Goal: Information Seeking & Learning: Learn about a topic

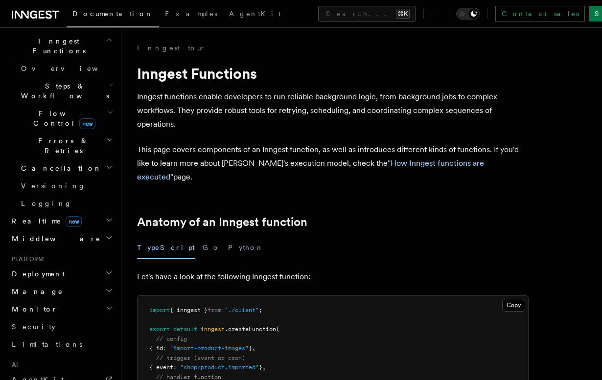
scroll to position [30, 0]
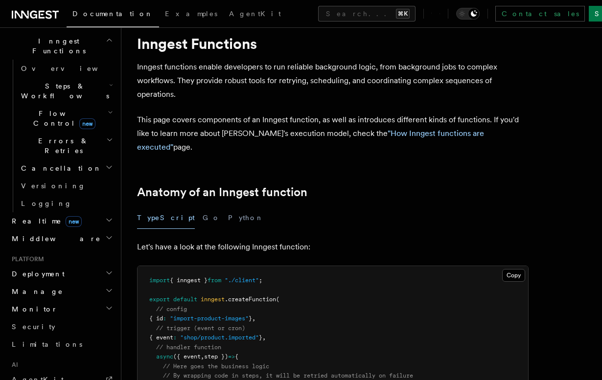
click at [51, 300] on h2 "Monitor" at bounding box center [61, 309] width 107 height 18
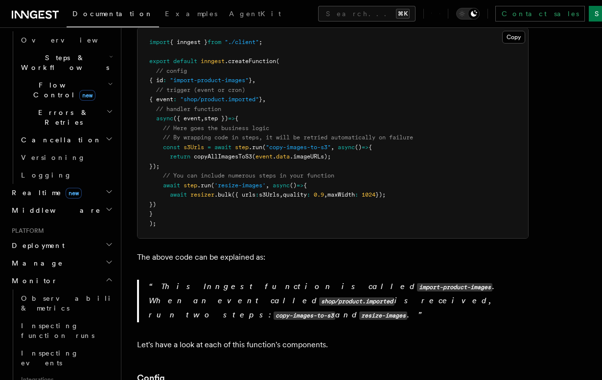
scroll to position [0, 0]
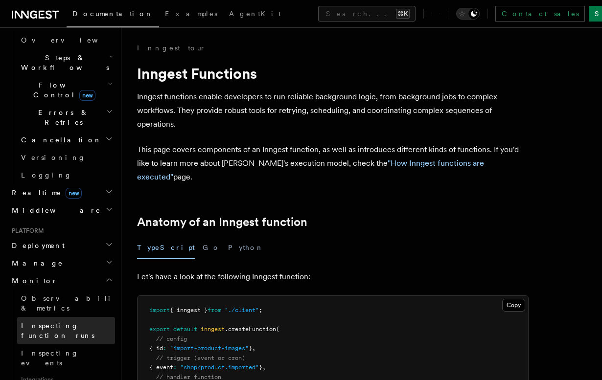
click at [58, 322] on span "Inspecting function runs" at bounding box center [57, 331] width 73 height 18
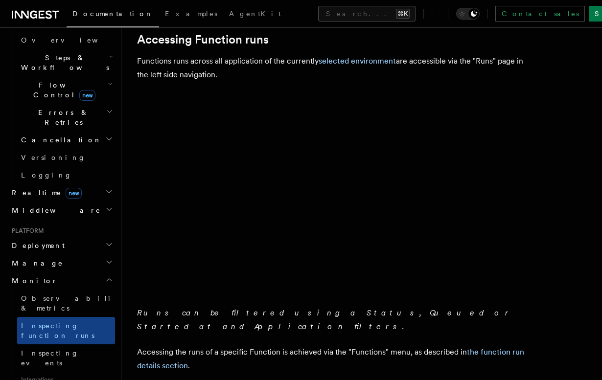
scroll to position [155, 0]
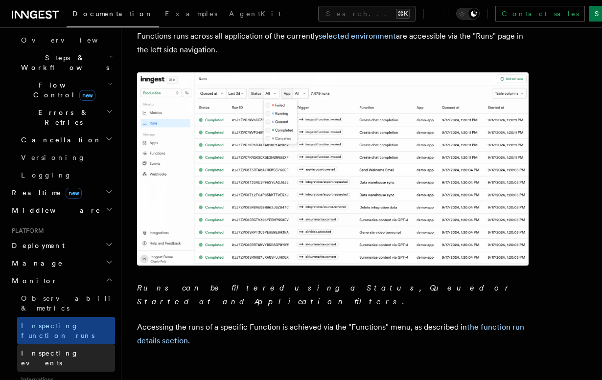
click at [53, 349] on span "Inspecting events" at bounding box center [50, 358] width 58 height 18
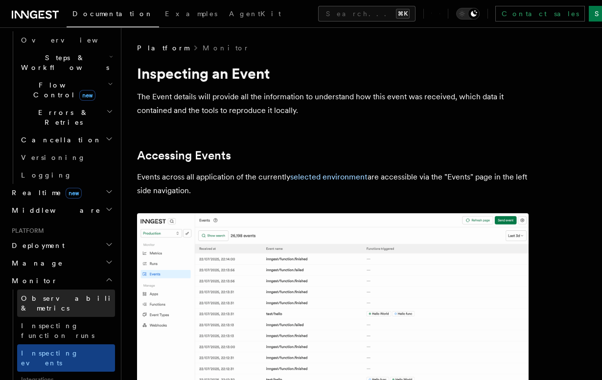
click at [70, 290] on link "Observability & metrics" at bounding box center [66, 303] width 98 height 27
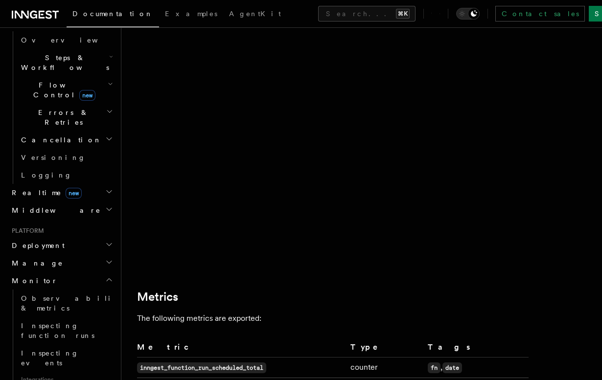
scroll to position [370, 0]
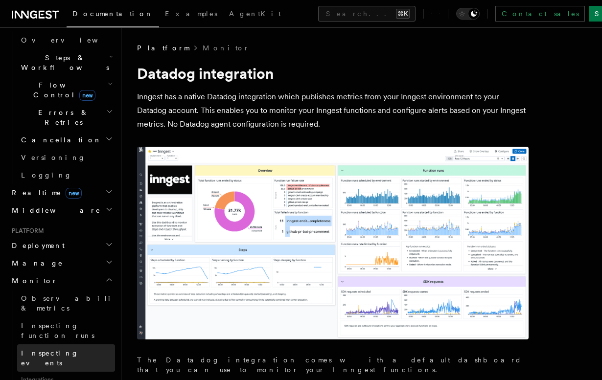
click at [77, 345] on link "Inspecting events" at bounding box center [66, 358] width 98 height 27
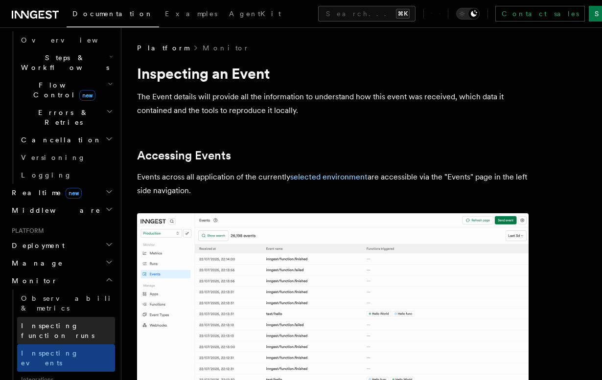
click at [87, 322] on span "Inspecting function runs" at bounding box center [57, 331] width 73 height 18
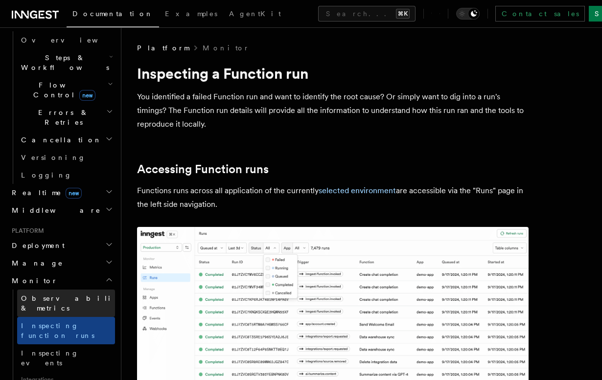
click at [87, 294] on span "Observability & metrics" at bounding box center [71, 304] width 101 height 20
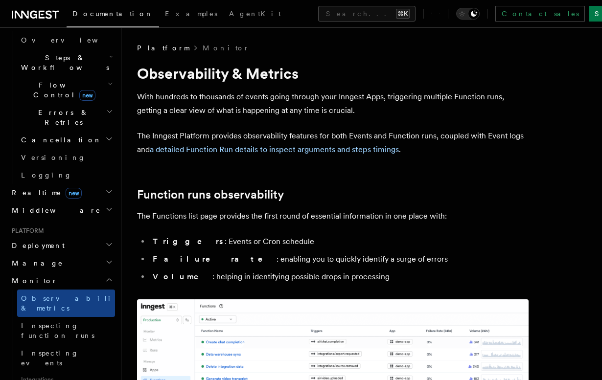
click at [62, 237] on h2 "Deployment" at bounding box center [61, 246] width 107 height 18
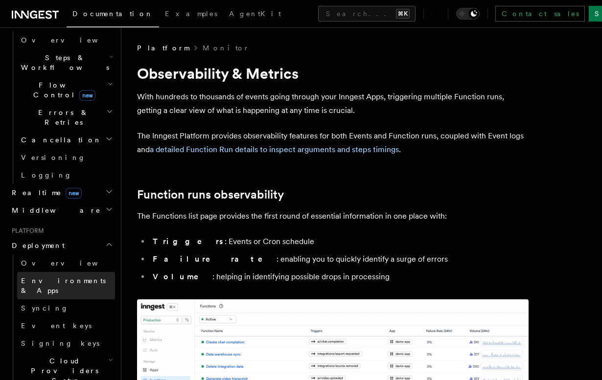
click at [56, 277] on span "Environments & Apps" at bounding box center [63, 286] width 85 height 18
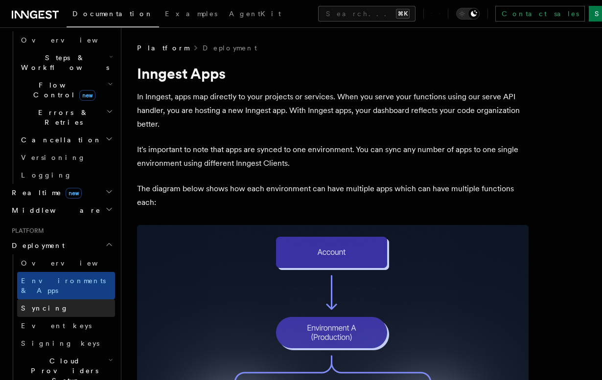
click at [54, 299] on link "Syncing" at bounding box center [66, 308] width 98 height 18
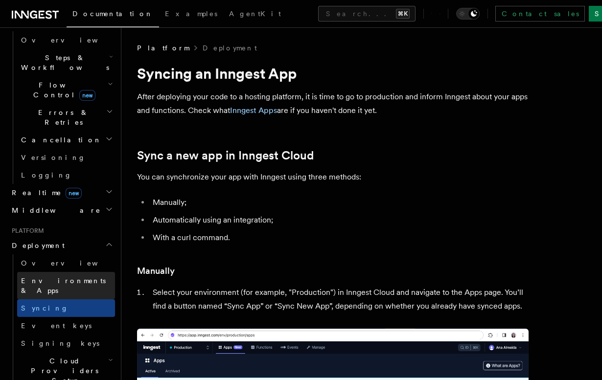
click at [58, 272] on link "Environments & Apps" at bounding box center [66, 285] width 98 height 27
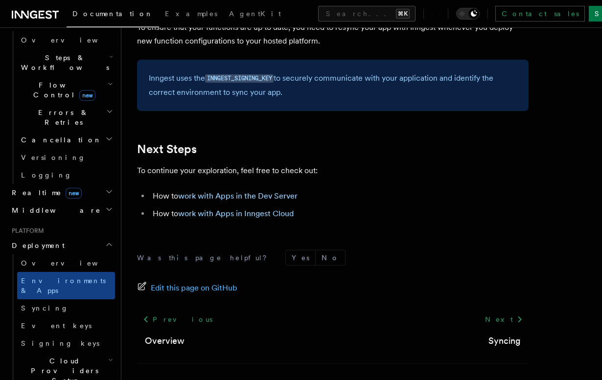
scroll to position [1642, 0]
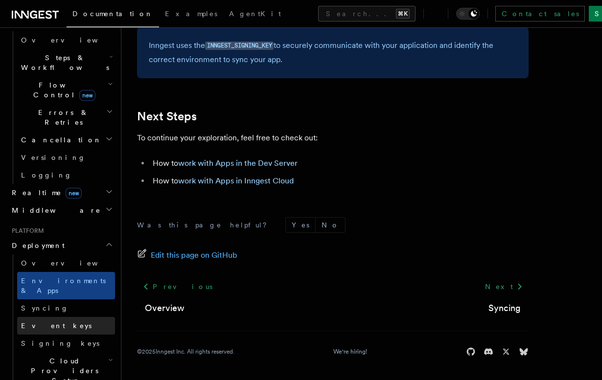
click at [60, 317] on link "Event keys" at bounding box center [66, 326] width 98 height 18
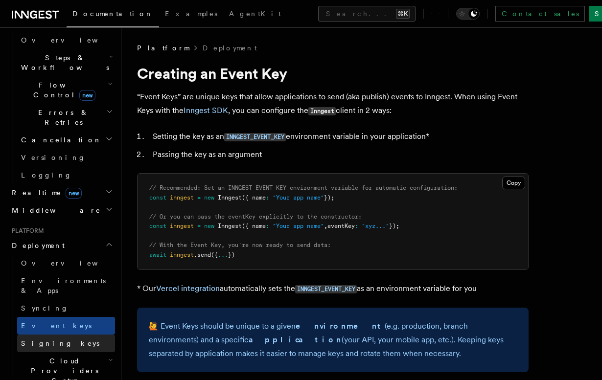
click at [60, 335] on link "Signing keys" at bounding box center [66, 344] width 98 height 18
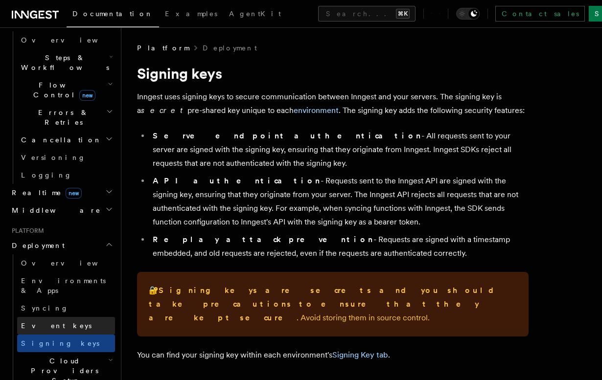
click at [68, 317] on link "Event keys" at bounding box center [66, 326] width 98 height 18
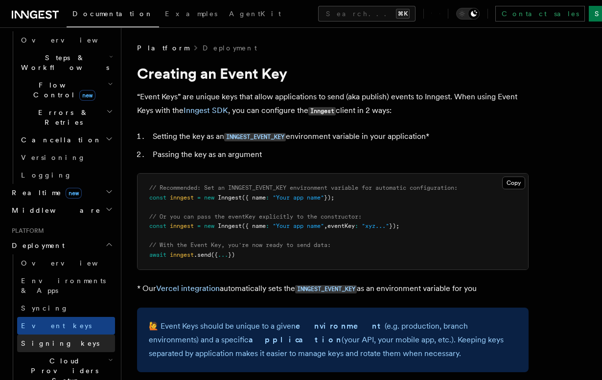
click at [42, 340] on span "Signing keys" at bounding box center [60, 344] width 78 height 8
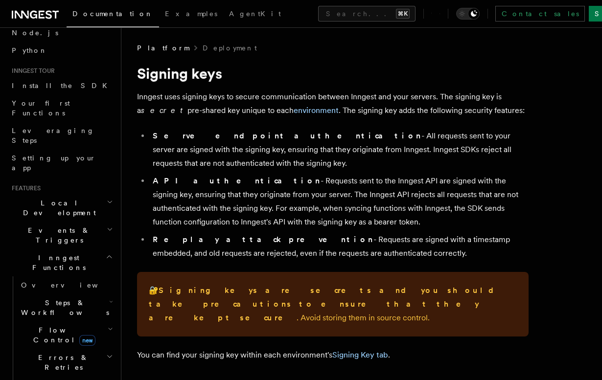
scroll to position [62, 0]
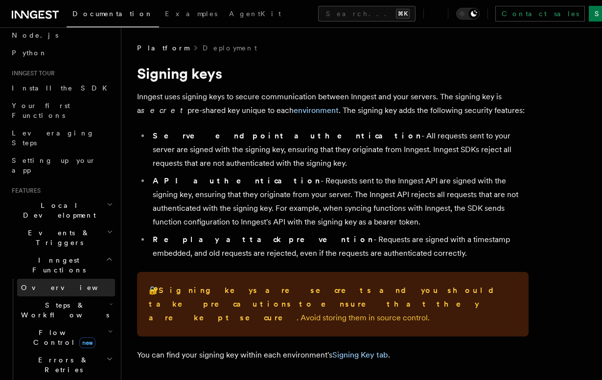
click at [51, 279] on link "Overview" at bounding box center [66, 288] width 98 height 18
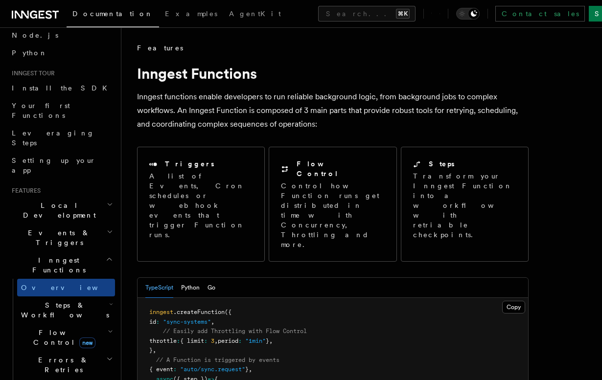
click at [51, 300] on span "Steps & Workflows" at bounding box center [63, 310] width 92 height 20
click at [56, 329] on span "Overview" at bounding box center [80, 333] width 101 height 8
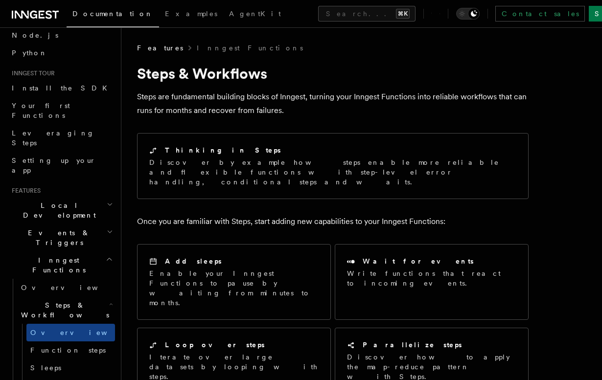
click at [56, 346] on span "Function steps" at bounding box center [67, 350] width 75 height 8
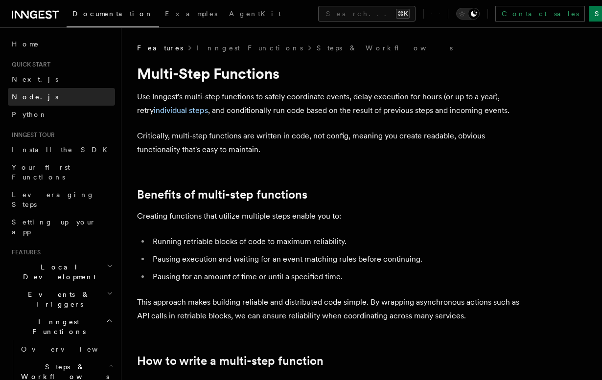
click at [35, 102] on link "Node.js" at bounding box center [61, 97] width 107 height 18
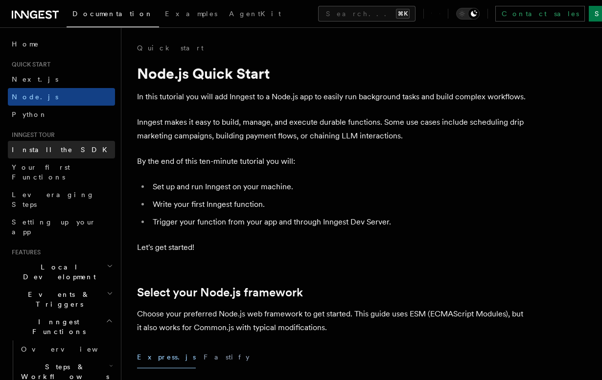
click at [45, 154] on span "Install the SDK" at bounding box center [62, 150] width 101 height 8
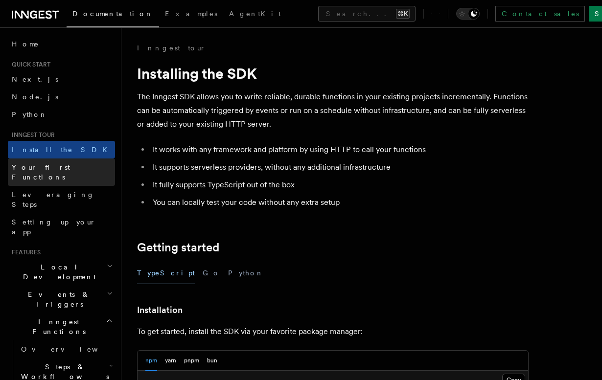
click at [45, 167] on span "Your first Functions" at bounding box center [41, 172] width 58 height 18
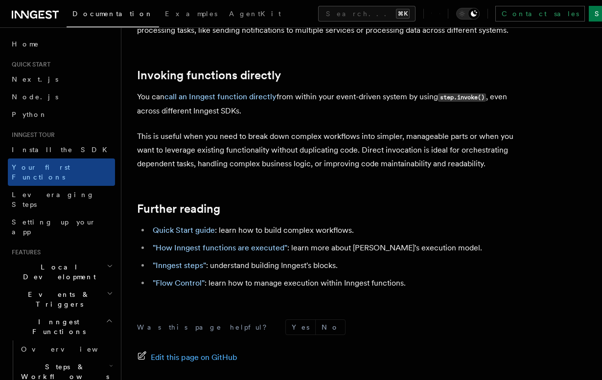
scroll to position [1973, 0]
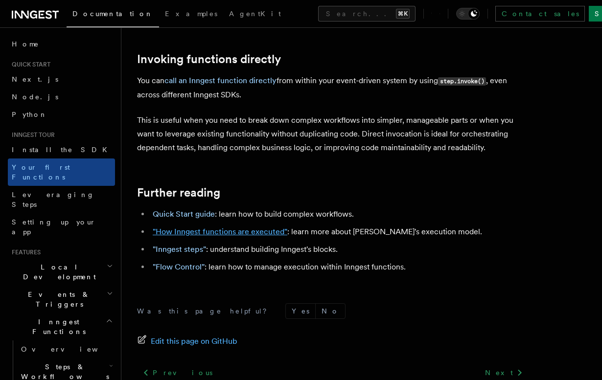
click at [191, 227] on link ""How Inngest functions are executed"" at bounding box center [220, 231] width 135 height 9
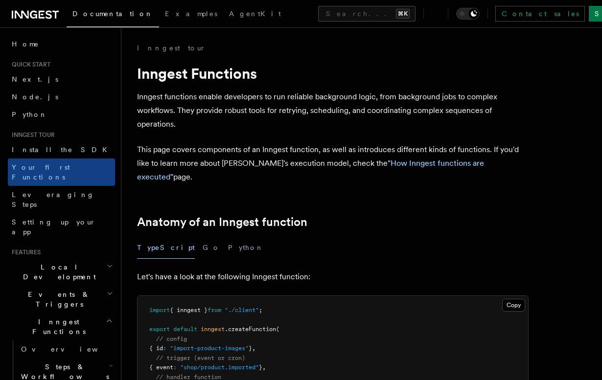
scroll to position [1973, 0]
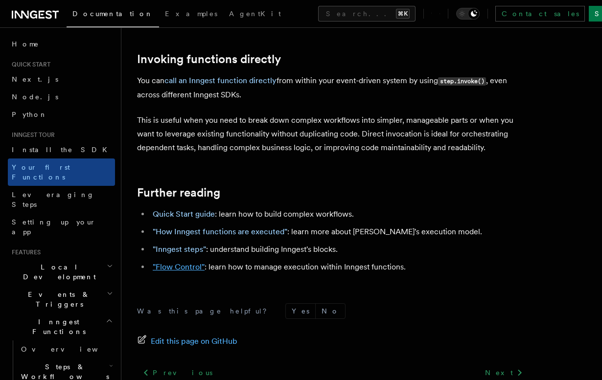
click at [186, 262] on link ""Flow Control"" at bounding box center [179, 266] width 52 height 9
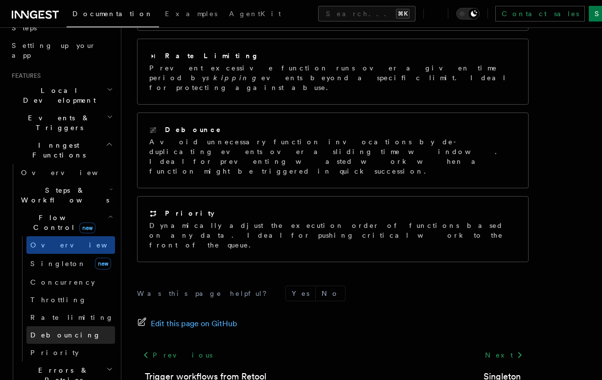
scroll to position [210, 0]
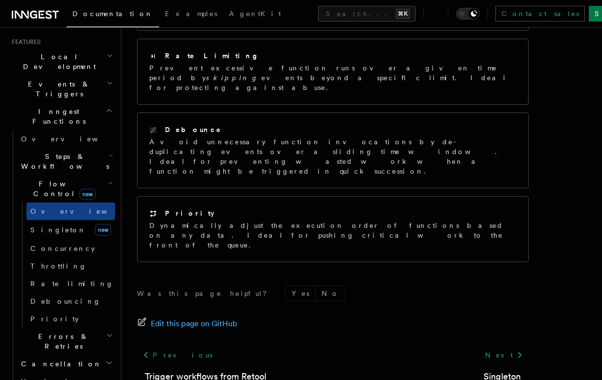
click at [63, 355] on h2 "Cancellation" at bounding box center [66, 364] width 98 height 18
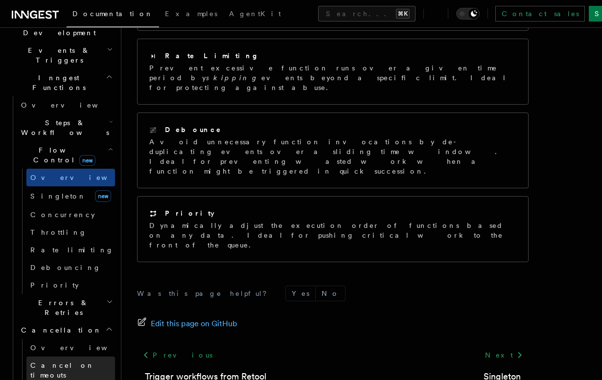
scroll to position [289, 0]
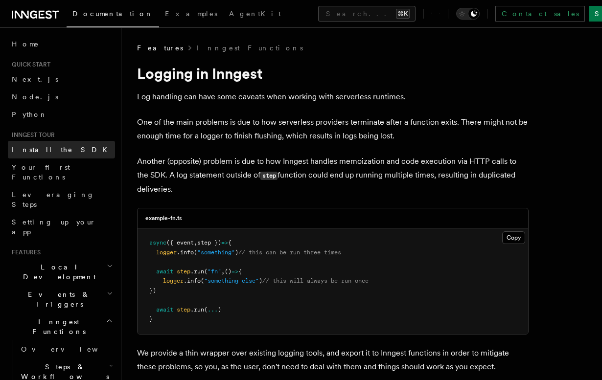
click at [69, 150] on link "Install the SDK" at bounding box center [61, 150] width 107 height 18
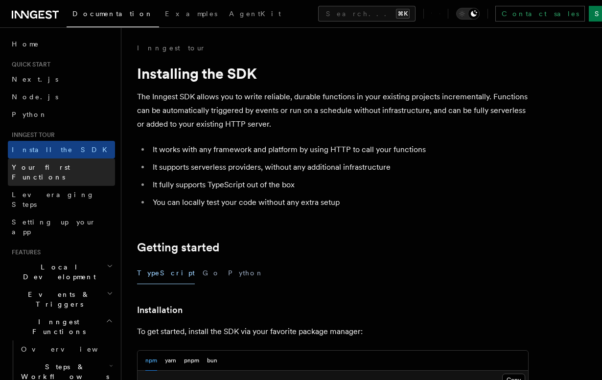
click at [69, 170] on span "Your first Functions" at bounding box center [41, 172] width 58 height 18
